Goal: Information Seeking & Learning: Check status

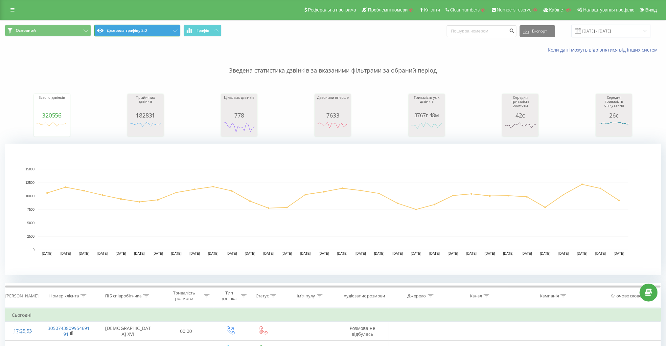
click at [158, 26] on button "Джерела трафіку 2.0" at bounding box center [137, 31] width 86 height 12
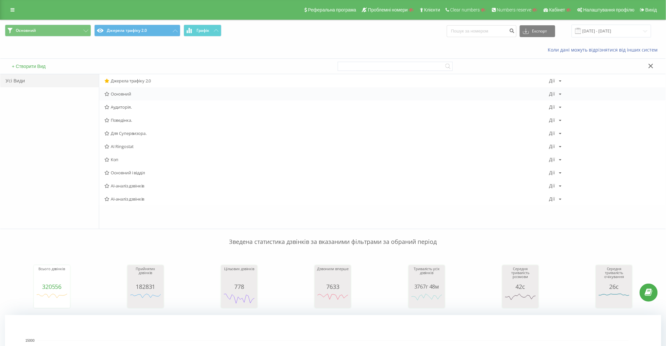
click at [149, 89] on div "Основний Дії Редагувати Копіювати Видалити За замовчуванням Поділитися" at bounding box center [382, 93] width 567 height 13
click at [142, 96] on span "Основний" at bounding box center [327, 94] width 445 height 5
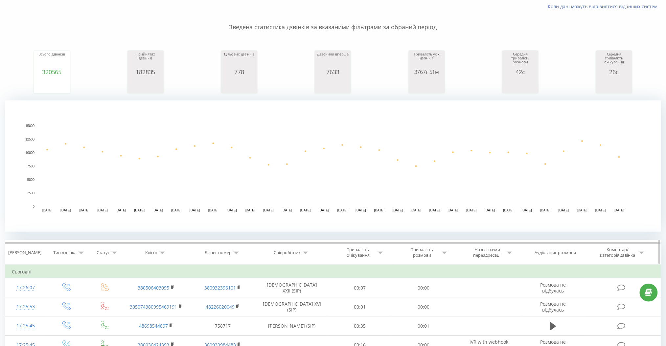
scroll to position [44, 0]
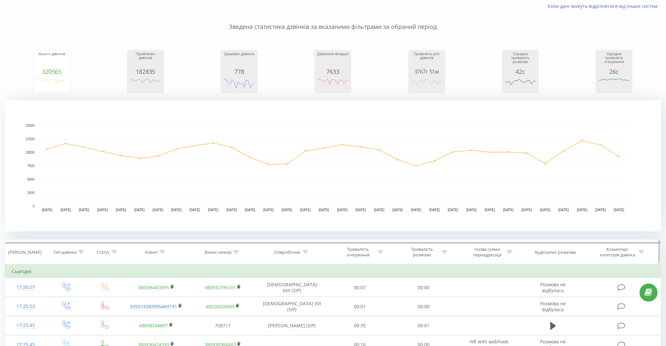
click at [241, 251] on div "Бізнес номер" at bounding box center [223, 253] width 67 height 6
click at [234, 255] on div at bounding box center [236, 253] width 6 height 6
click at [235, 255] on div at bounding box center [236, 253] width 6 height 6
click at [224, 302] on input "text" at bounding box center [223, 300] width 58 height 12
paste input "48799360395"
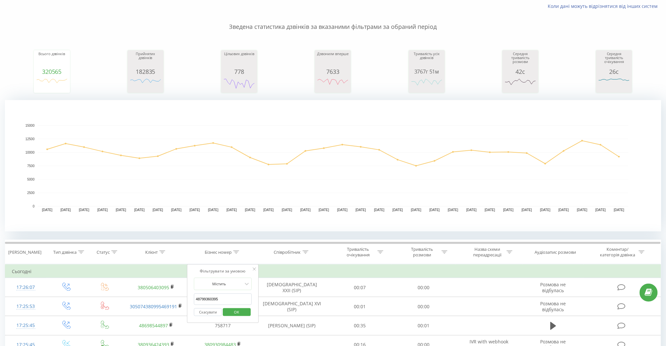
type input "48799360395"
click at [244, 312] on span "OK" at bounding box center [237, 312] width 18 height 10
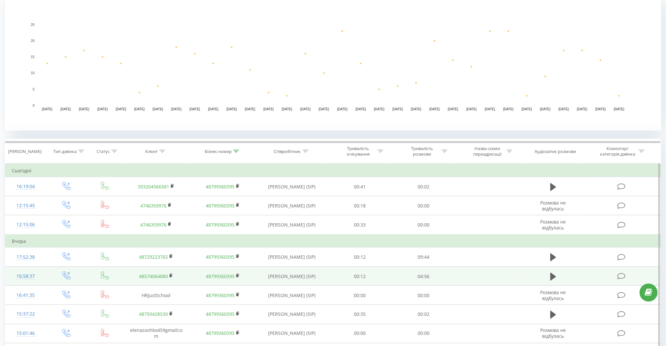
scroll to position [154, 0]
